Goal: Information Seeking & Learning: Understand process/instructions

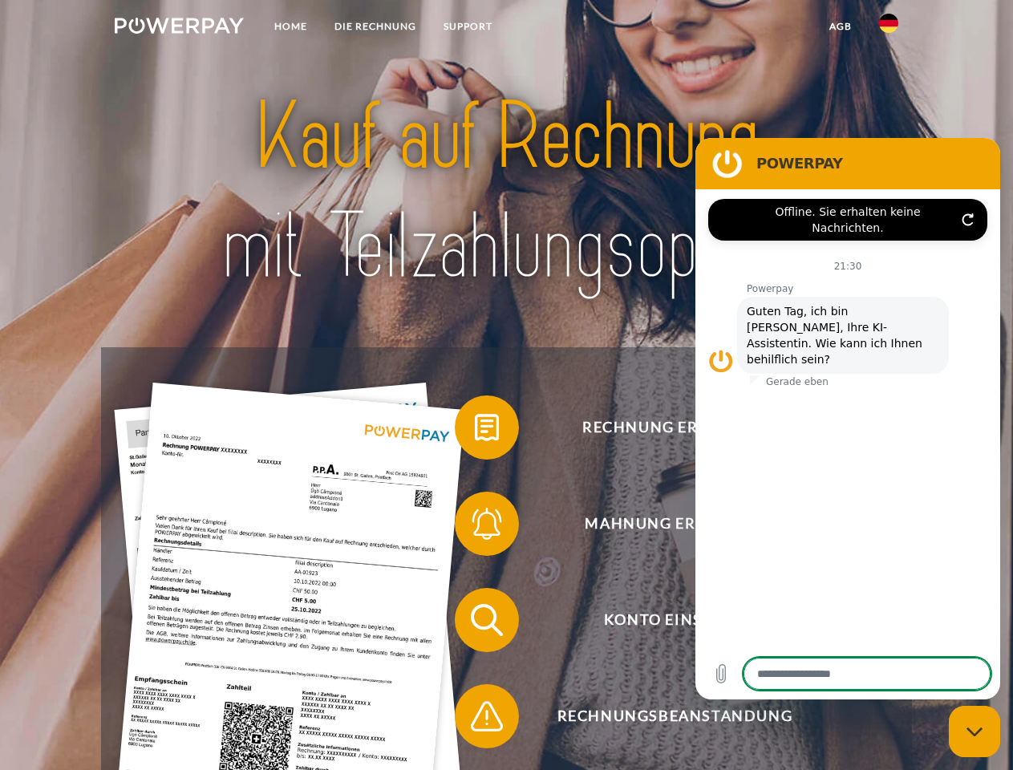
click at [179, 28] on img at bounding box center [179, 26] width 129 height 16
click at [888, 28] on img at bounding box center [888, 23] width 19 height 19
click at [839, 26] on link "agb" at bounding box center [840, 26] width 50 height 29
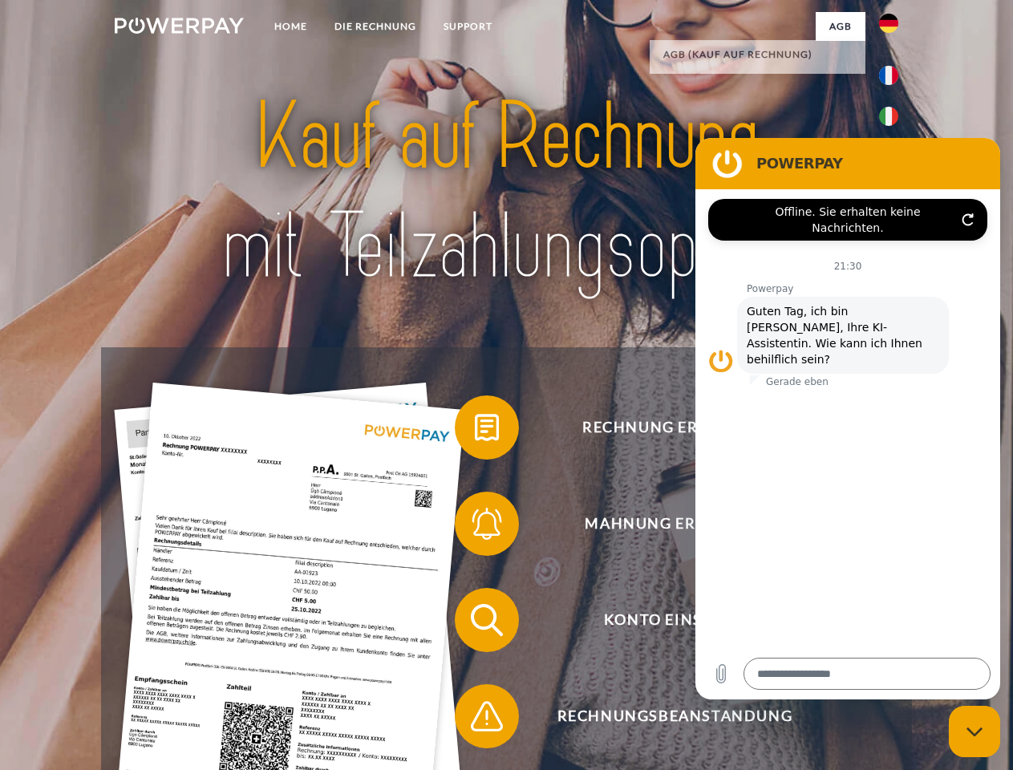
click at [475, 430] on span at bounding box center [462, 427] width 80 height 80
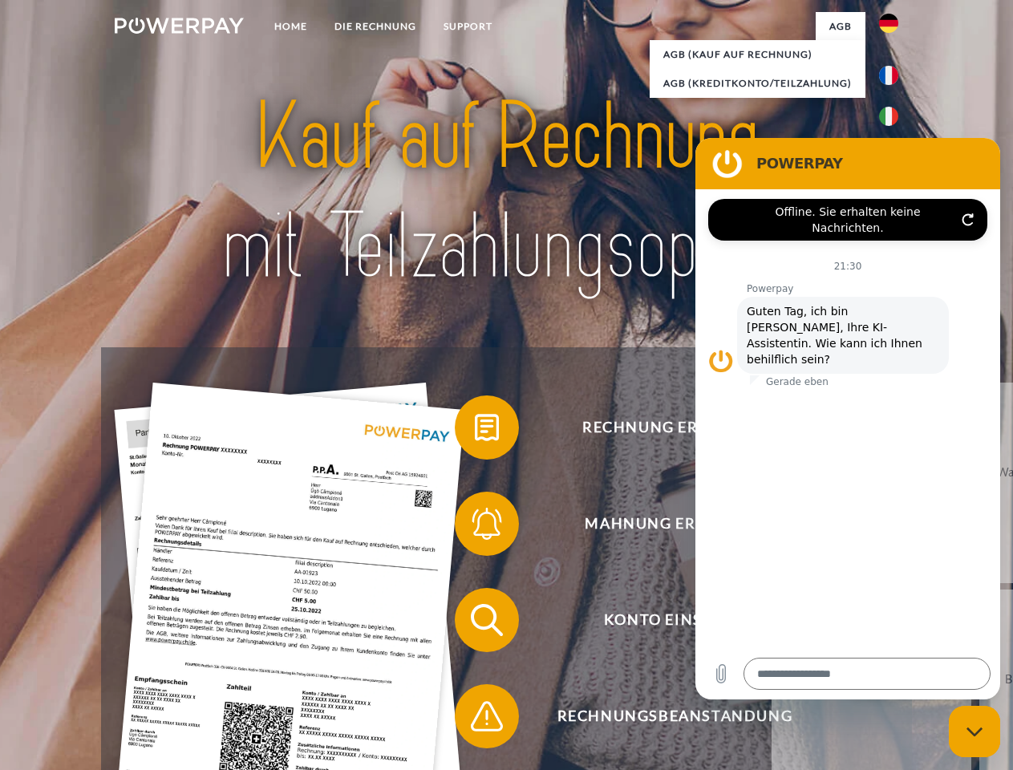
click at [475, 527] on span at bounding box center [462, 523] width 80 height 80
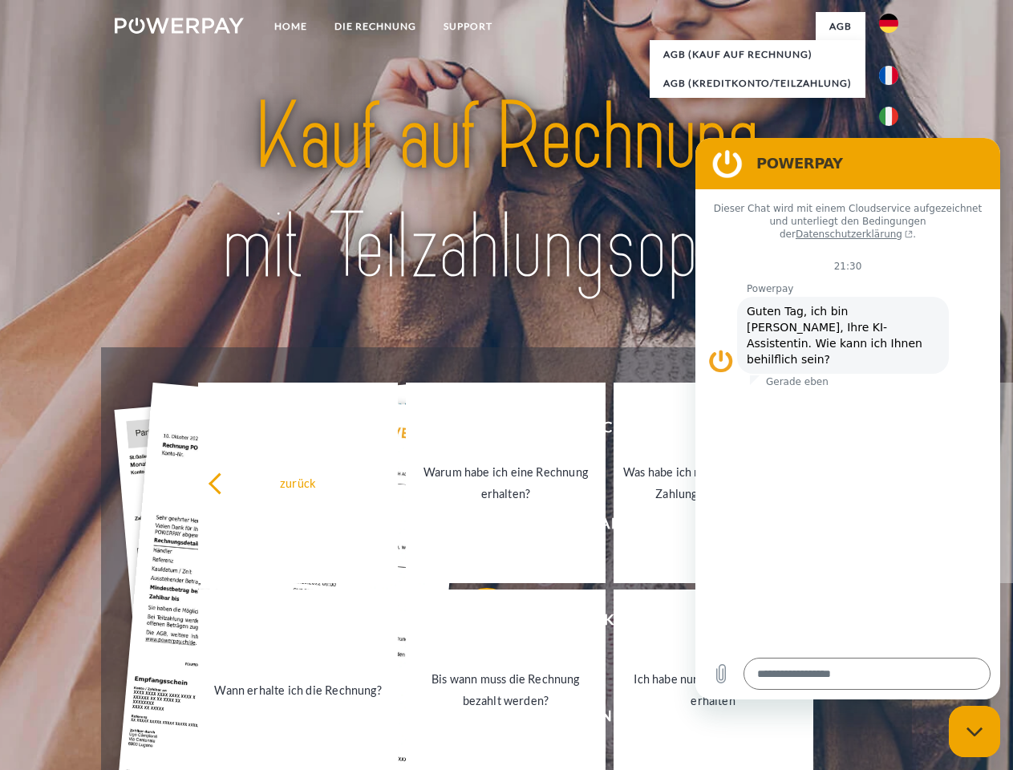
click at [475, 623] on link "Bis wann muss die Rechnung bezahlt werden?" at bounding box center [506, 689] width 200 height 200
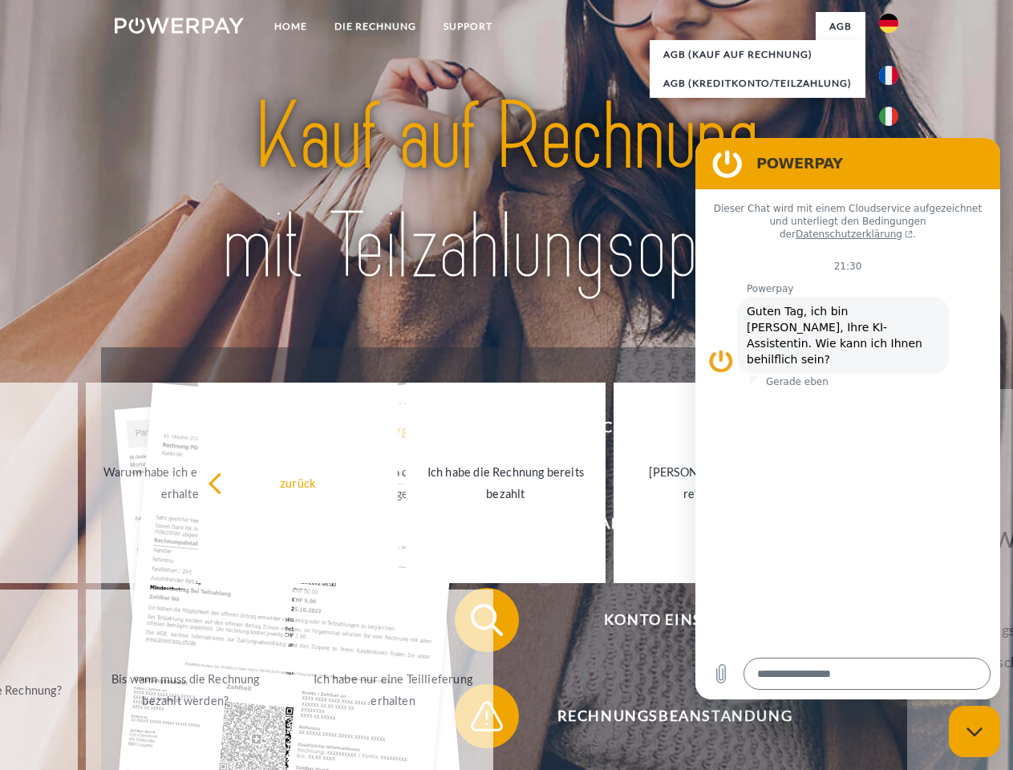
click at [475, 719] on span at bounding box center [462, 716] width 80 height 80
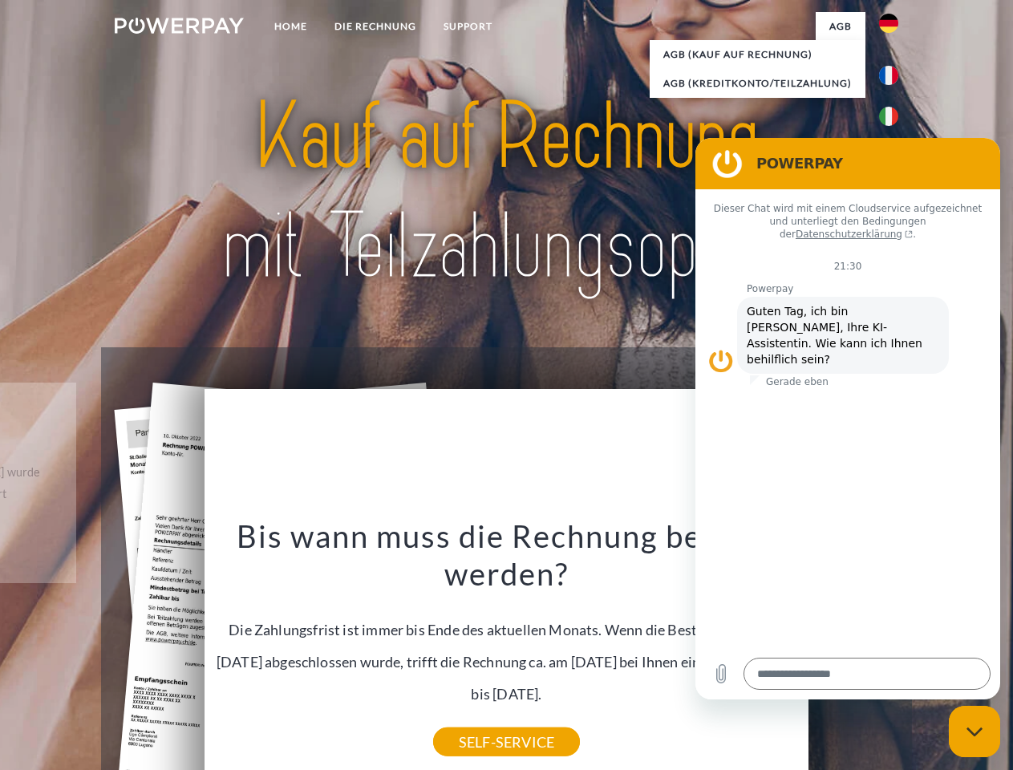
click at [974, 731] on icon "Messaging-Fenster schließen" at bounding box center [974, 731] width 17 height 10
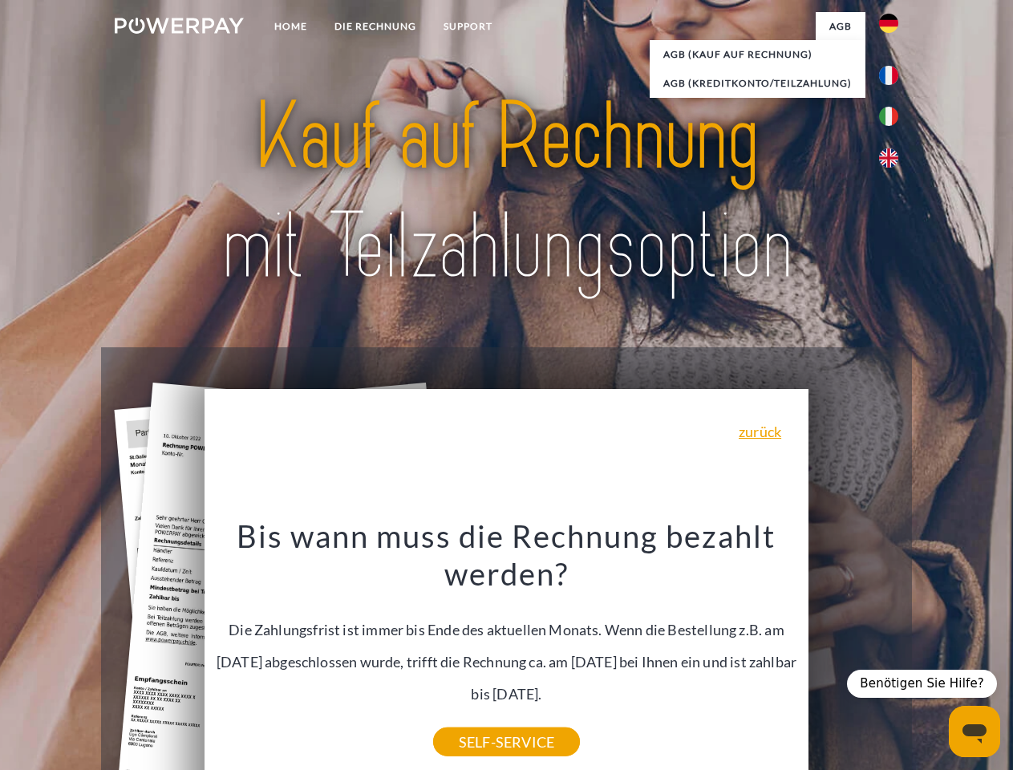
type textarea "*"
